Goal: Task Accomplishment & Management: Complete application form

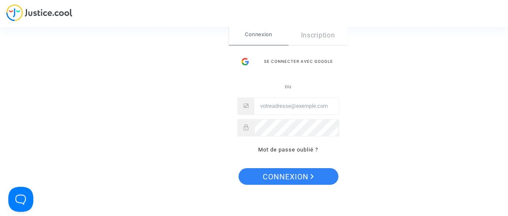
click at [275, 104] on input "Email" at bounding box center [297, 106] width 85 height 17
click at [277, 107] on input "Email" at bounding box center [297, 106] width 85 height 17
click at [291, 60] on div "Se connecter avec Google" at bounding box center [288, 61] width 102 height 17
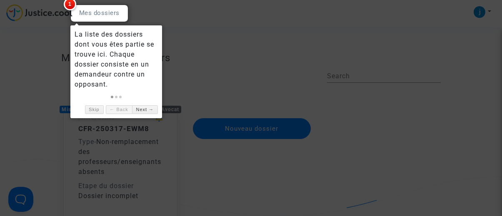
click at [105, 11] on div at bounding box center [99, 13] width 58 height 17
click at [67, 0] on span "1" at bounding box center [70, 4] width 12 height 12
click at [142, 107] on link "Next →" at bounding box center [145, 109] width 26 height 9
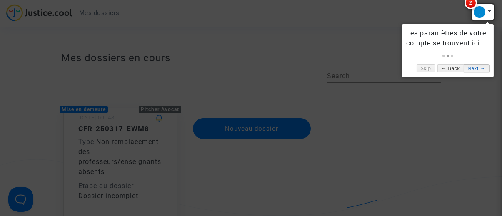
click at [476, 68] on link "Next →" at bounding box center [477, 68] width 26 height 9
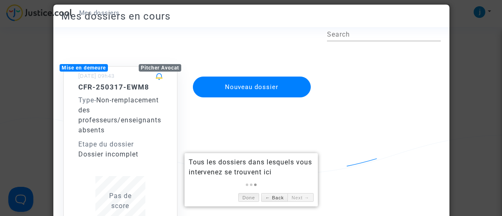
scroll to position [125, 0]
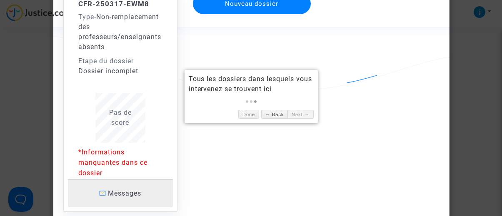
click at [119, 190] on span "Messages" at bounding box center [124, 194] width 33 height 8
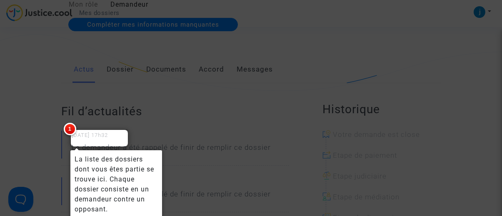
click at [139, 123] on div at bounding box center [251, 108] width 502 height 216
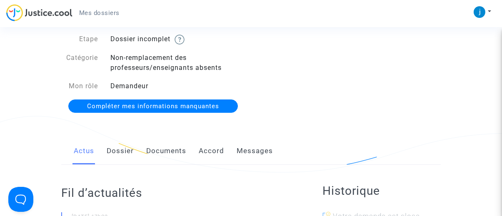
scroll to position [42, 0]
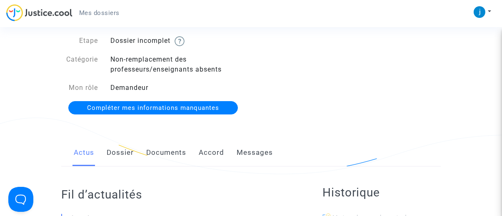
click at [152, 108] on span "Compléter mes informations manquantes" at bounding box center [153, 107] width 132 height 7
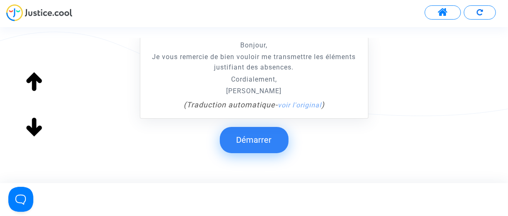
scroll to position [208, 0]
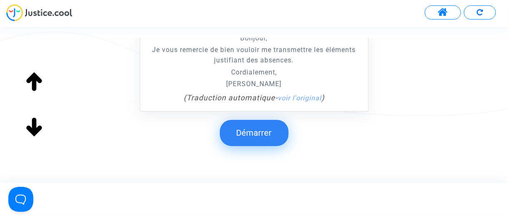
click at [264, 130] on button "Démarrer" at bounding box center [254, 133] width 69 height 26
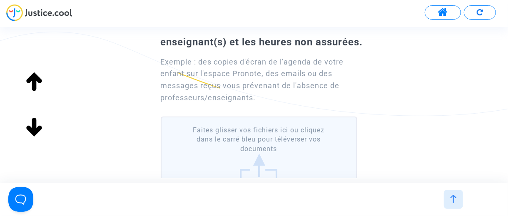
scroll to position [125, 0]
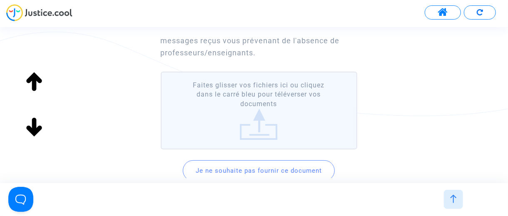
click at [260, 122] on label "Faites glisser vos fichiers ici ou cliquez dans le carré bleu pour téléverser v…" at bounding box center [259, 111] width 197 height 78
click at [0, 0] on input "Faites glisser vos fichiers ici ou cliquez dans le carré bleu pour téléverser v…" at bounding box center [0, 0] width 0 height 0
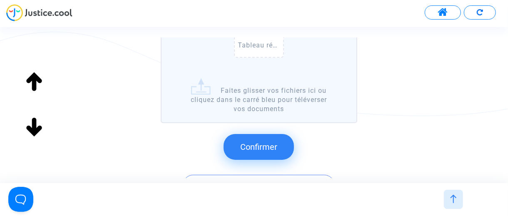
scroll to position [250, 0]
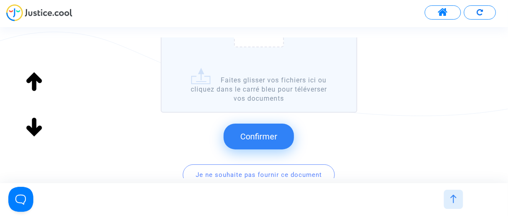
click at [248, 86] on label "Tableau récapitulatif heures absence.pdf Faites glisser vos fichiers ici ou cli…" at bounding box center [259, 30] width 197 height 166
click at [0, 0] on input "Tableau récapitulatif heures absence.pdf Faites glisser vos fichiers ici ou cli…" at bounding box center [0, 0] width 0 height 0
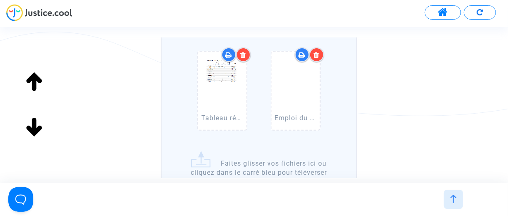
scroll to position [292, 0]
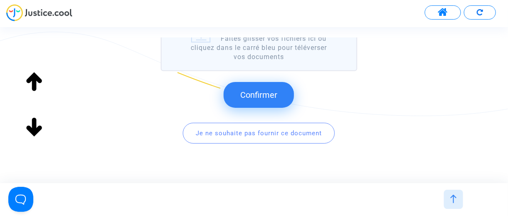
click at [255, 90] on span "Confirmer" at bounding box center [258, 95] width 37 height 10
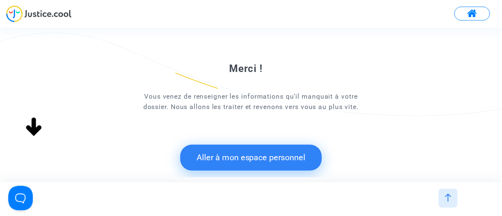
scroll to position [112, 0]
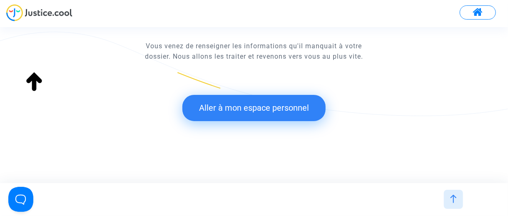
click at [265, 113] on button "Aller à mon espace personnel" at bounding box center [253, 108] width 143 height 26
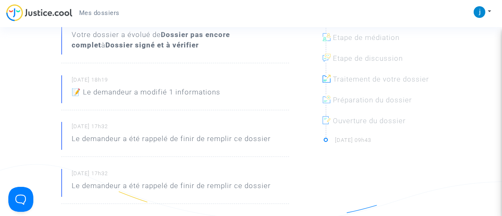
scroll to position [208, 0]
